Goal: Transaction & Acquisition: Download file/media

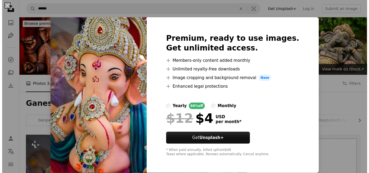
scroll to position [135, 0]
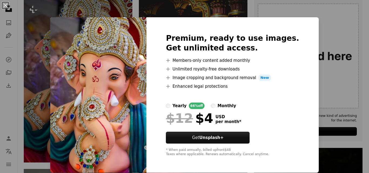
click at [118, 63] on img at bounding box center [98, 95] width 96 height 156
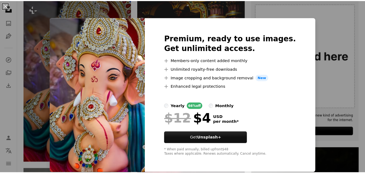
scroll to position [0, 0]
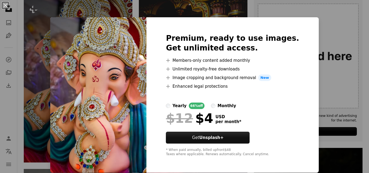
click at [306, 25] on div "An X shape Premium, ready to use images. Get unlimited access. A plus sign Memb…" at bounding box center [184, 86] width 369 height 173
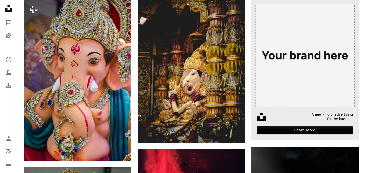
drag, startPoint x: 281, startPoint y: 38, endPoint x: 282, endPoint y: 28, distance: 10.8
click at [282, 28] on img at bounding box center [304, 53] width 107 height 107
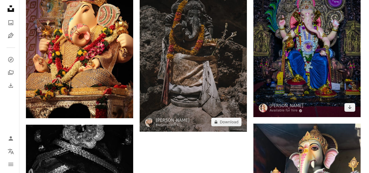
scroll to position [935, 0]
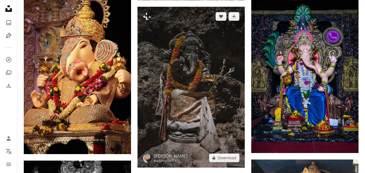
click at [211, 93] on img at bounding box center [191, 87] width 107 height 161
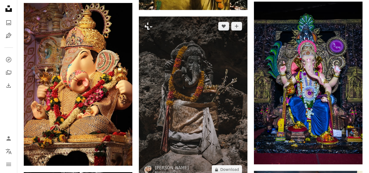
click at [211, 93] on img at bounding box center [193, 97] width 109 height 163
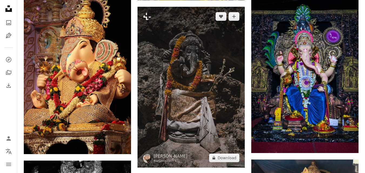
click at [211, 93] on img at bounding box center [191, 87] width 107 height 161
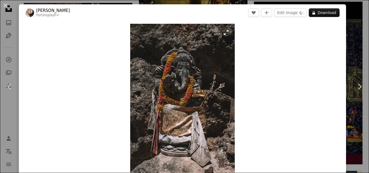
click at [211, 93] on img "Zoom in on this image" at bounding box center [182, 102] width 105 height 157
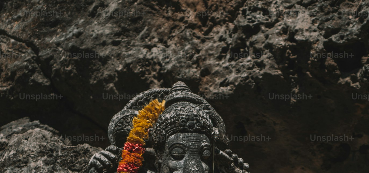
scroll to position [185, 0]
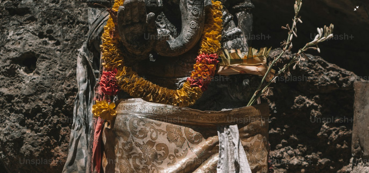
click at [211, 93] on img "Zoom out on this image" at bounding box center [185, 92] width 370 height 554
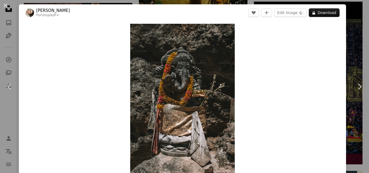
scroll to position [8, 0]
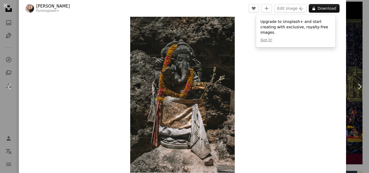
click at [211, 93] on img "Zoom in on this image" at bounding box center [182, 94] width 105 height 157
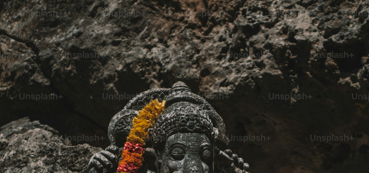
scroll to position [185, 0]
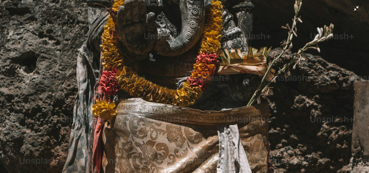
click at [211, 93] on img "Zoom out on this image" at bounding box center [185, 92] width 370 height 554
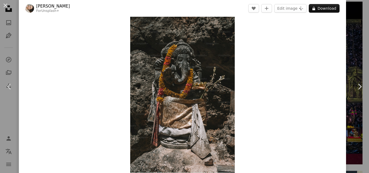
click at [211, 93] on img "Zoom in on this image" at bounding box center [182, 94] width 105 height 157
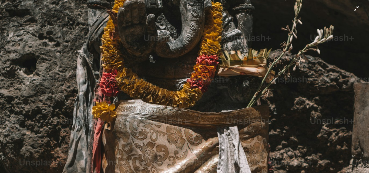
scroll to position [185, 0]
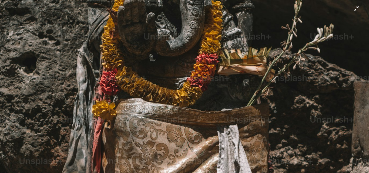
click at [209, 93] on img "Zoom out on this image" at bounding box center [185, 92] width 370 height 554
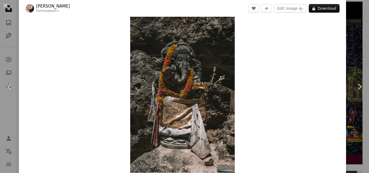
click at [209, 93] on img "Zoom in on this image" at bounding box center [182, 94] width 105 height 157
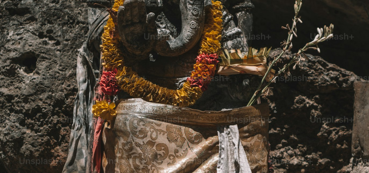
click at [209, 93] on img "Zoom out on this image" at bounding box center [185, 92] width 370 height 554
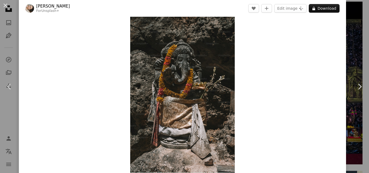
drag, startPoint x: 4, startPoint y: 3, endPoint x: 8, endPoint y: 3, distance: 3.5
click at [8, 3] on button "An X shape" at bounding box center [5, 5] width 6 height 6
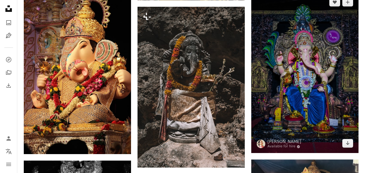
click at [319, 48] on img at bounding box center [304, 72] width 107 height 161
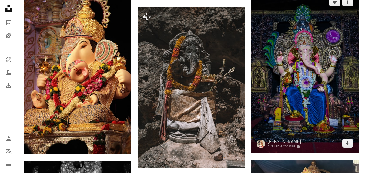
click at [319, 48] on img at bounding box center [304, 72] width 107 height 161
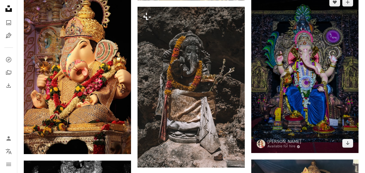
click at [319, 48] on img at bounding box center [304, 72] width 107 height 161
click at [346, 140] on icon "Arrow pointing down" at bounding box center [348, 143] width 4 height 6
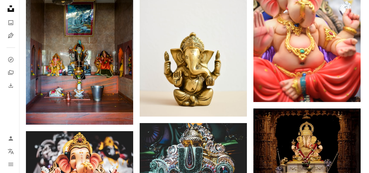
scroll to position [1340, 0]
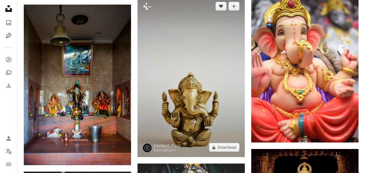
click at [205, 106] on img at bounding box center [191, 76] width 107 height 161
click at [221, 148] on button "A lock Download" at bounding box center [224, 147] width 30 height 9
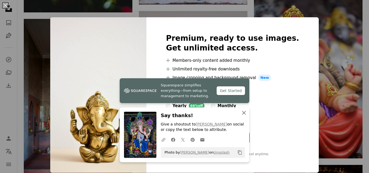
click at [241, 111] on icon "An X shape" at bounding box center [244, 113] width 6 height 6
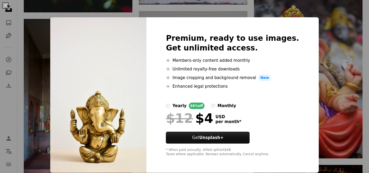
click at [315, 40] on div "An X shape Premium, ready to use images. Get unlimited access. A plus sign Memb…" at bounding box center [184, 86] width 369 height 173
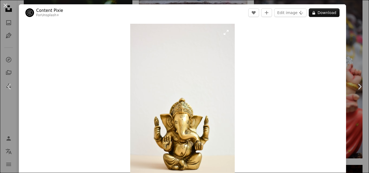
click at [173, 124] on img "Zoom in on this image" at bounding box center [182, 102] width 105 height 157
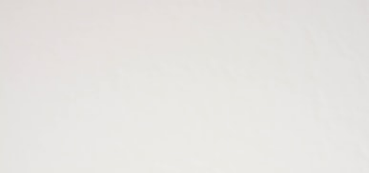
scroll to position [184, 0]
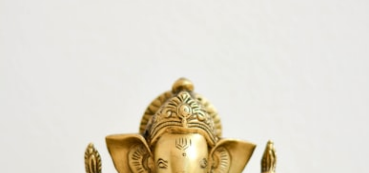
click at [173, 124] on img "Zoom out on this image" at bounding box center [185, 92] width 370 height 554
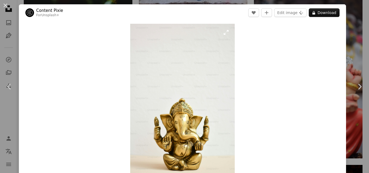
scroll to position [7, 0]
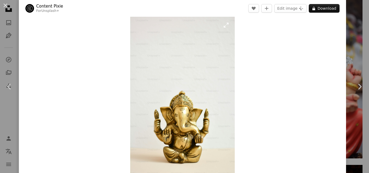
click at [173, 124] on img "Zoom in on this image" at bounding box center [182, 94] width 105 height 157
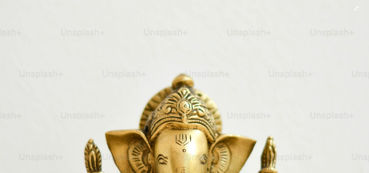
scroll to position [179, 0]
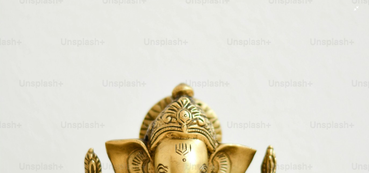
click at [235, 121] on img "Zoom out on this image" at bounding box center [185, 97] width 370 height 554
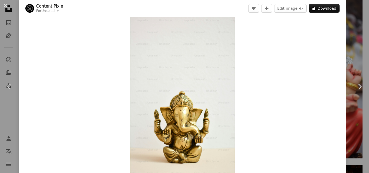
scroll to position [8, 0]
click at [328, 10] on button "A lock Download" at bounding box center [324, 8] width 31 height 9
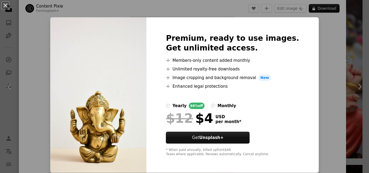
click at [325, 54] on div "An X shape Premium, ready to use images. Get unlimited access. A plus sign Memb…" at bounding box center [184, 86] width 369 height 173
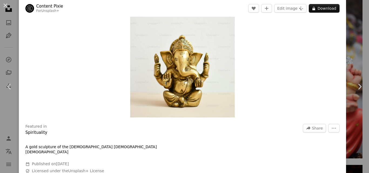
scroll to position [62, 0]
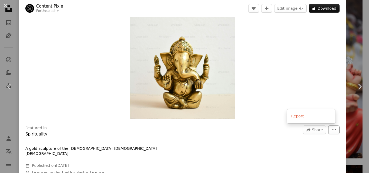
click at [332, 129] on icon "More Actions" at bounding box center [334, 130] width 5 height 5
